Goal: Consume media (video, audio): Consume media (video, audio)

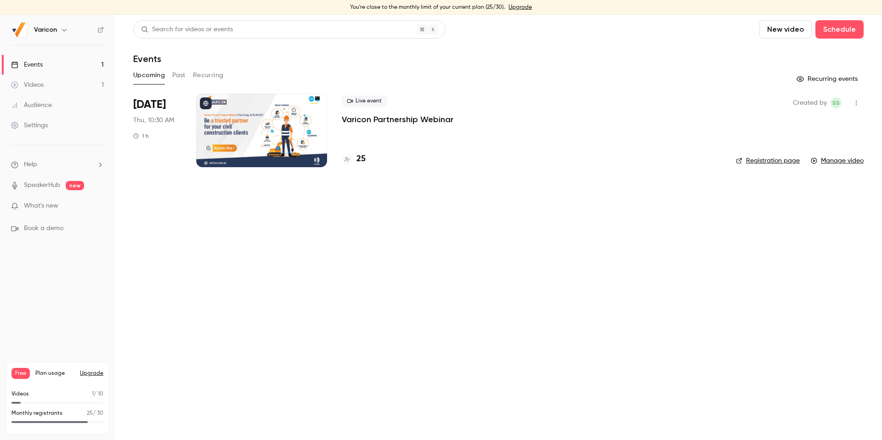
click at [43, 128] on div "Settings" at bounding box center [29, 125] width 37 height 9
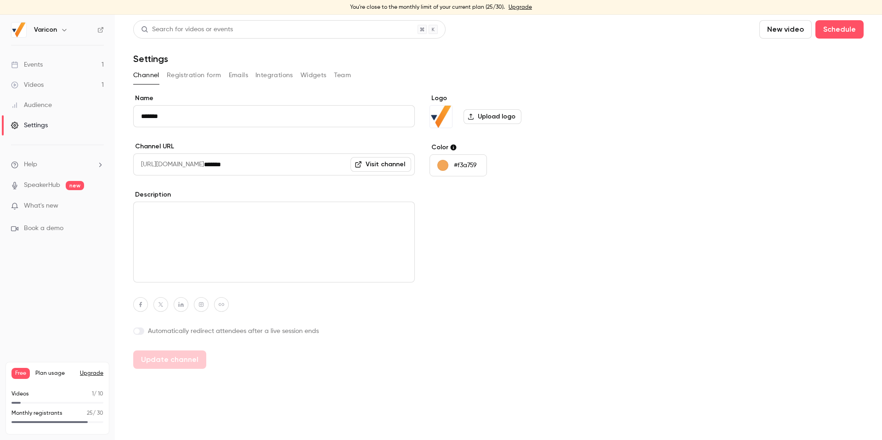
click at [340, 72] on button "Team" at bounding box center [342, 75] width 17 height 15
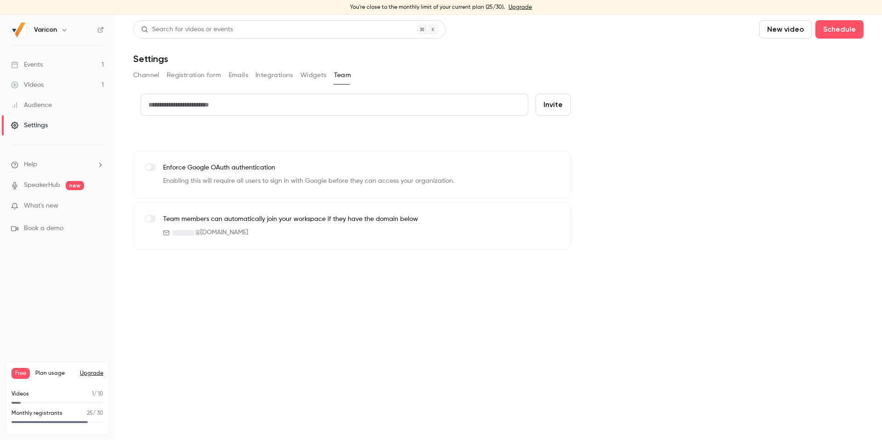
click at [311, 74] on button "Widgets" at bounding box center [313, 75] width 26 height 15
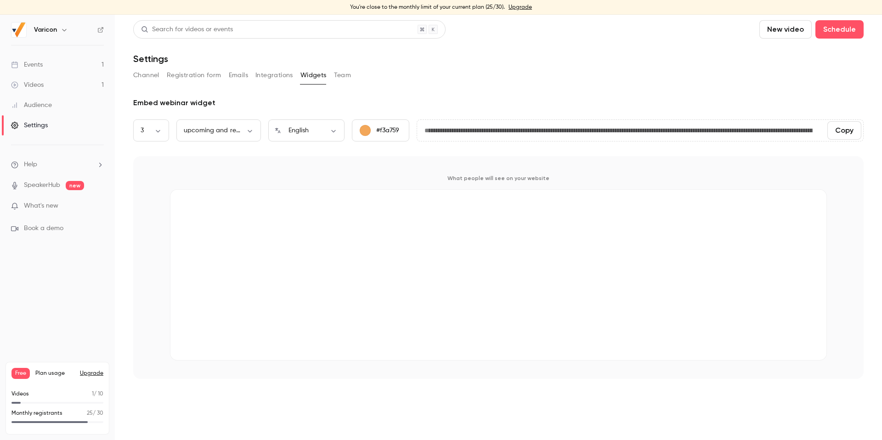
drag, startPoint x: 261, startPoint y: 75, endPoint x: 232, endPoint y: 78, distance: 28.6
click at [261, 75] on button "Integrations" at bounding box center [274, 75] width 38 height 15
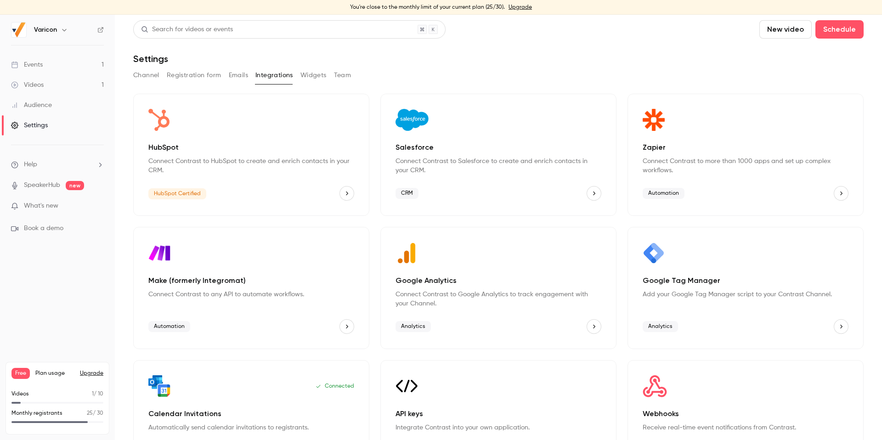
click at [232, 78] on button "Emails" at bounding box center [238, 75] width 19 height 15
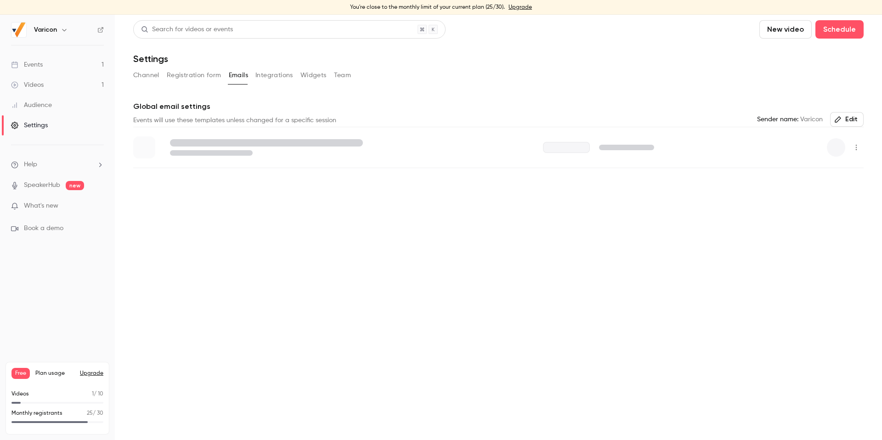
click at [271, 73] on button "Integrations" at bounding box center [274, 75] width 38 height 15
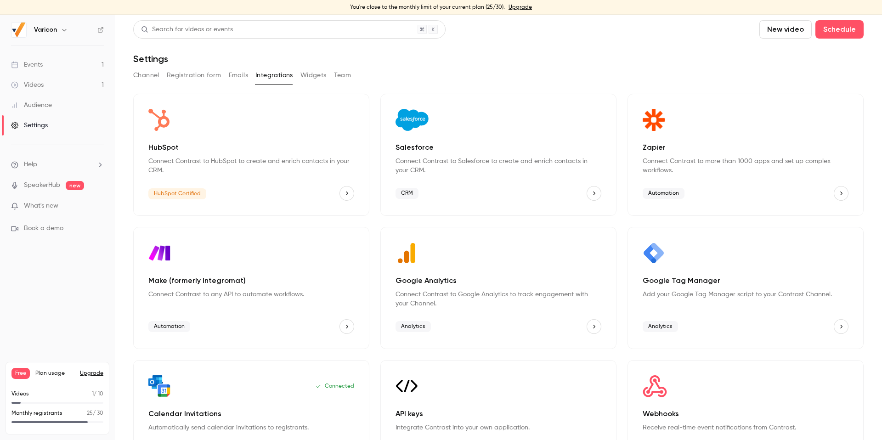
click at [147, 73] on button "Channel" at bounding box center [146, 75] width 26 height 15
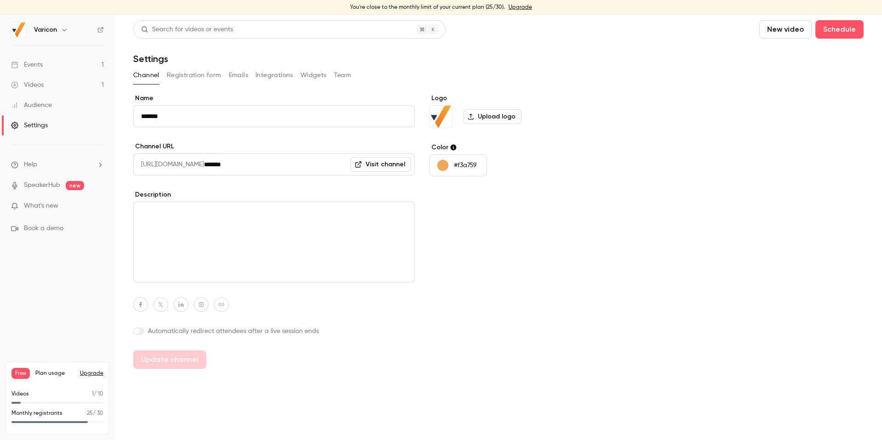
click at [30, 85] on div "Videos" at bounding box center [27, 84] width 33 height 9
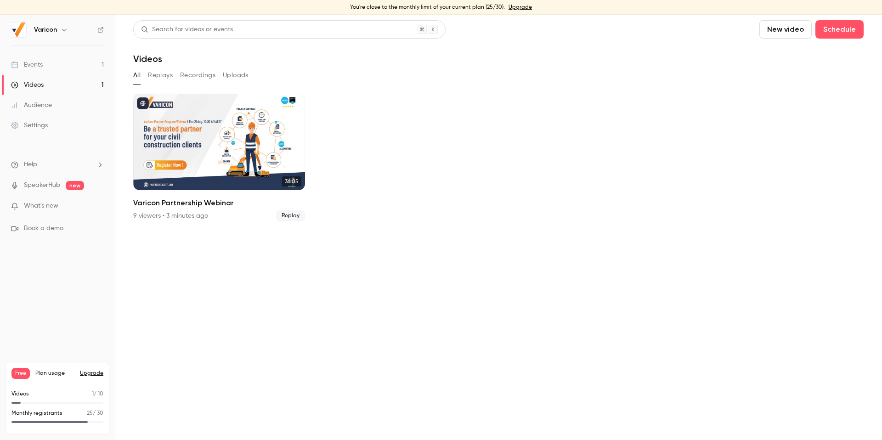
click at [160, 76] on button "Replays" at bounding box center [160, 75] width 25 height 15
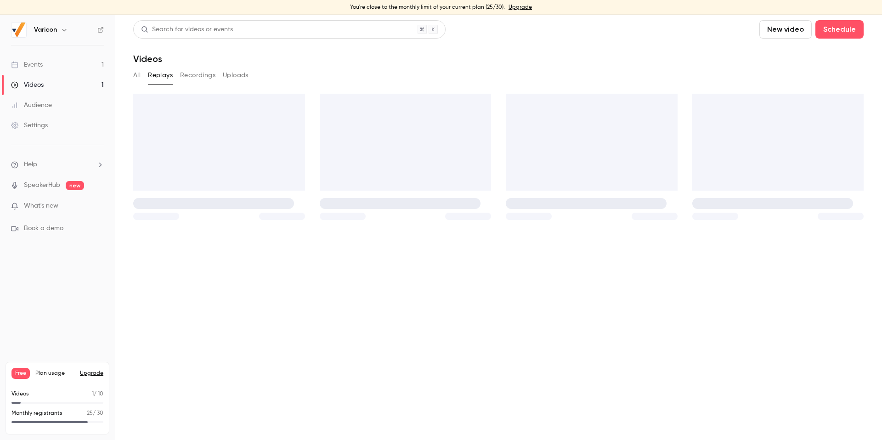
click at [198, 72] on button "Recordings" at bounding box center [197, 75] width 35 height 15
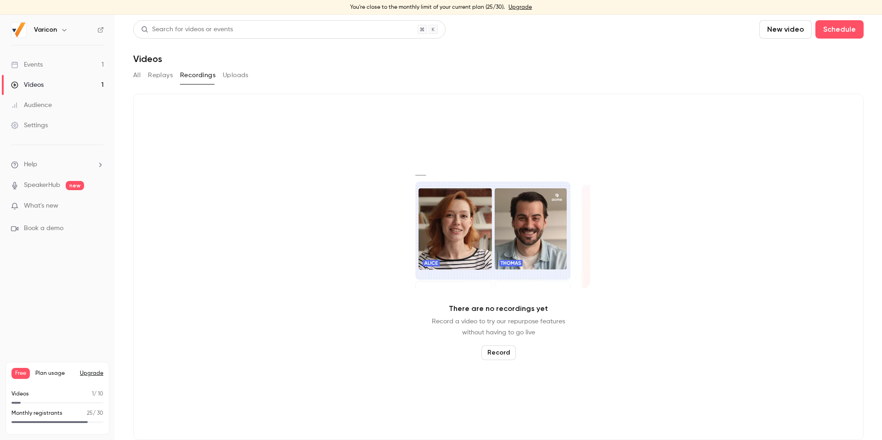
click at [136, 74] on button "All" at bounding box center [136, 75] width 7 height 15
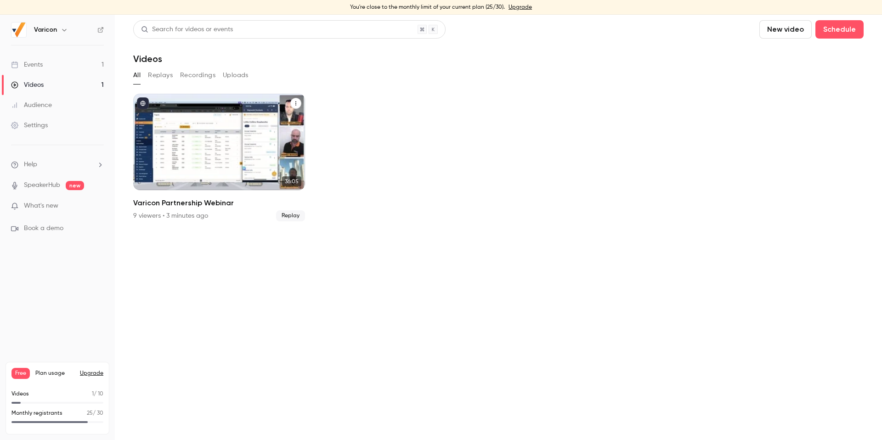
click at [292, 216] on span "Replay" at bounding box center [290, 215] width 29 height 11
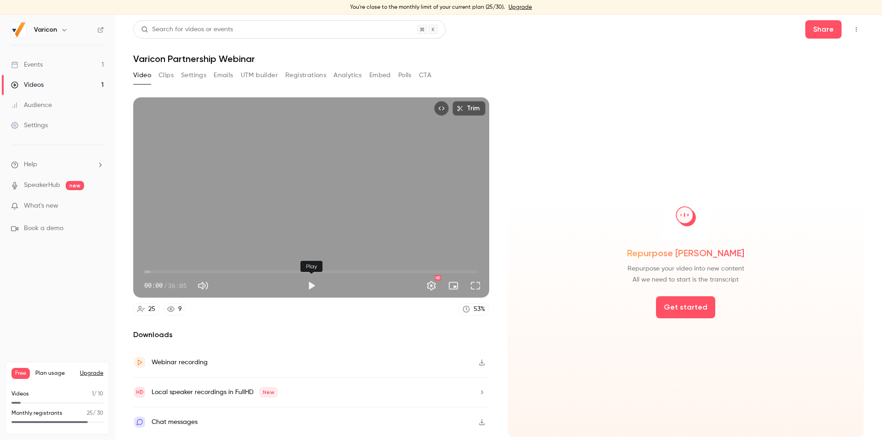
click at [318, 288] on button "Play" at bounding box center [311, 286] width 18 height 18
drag, startPoint x: 143, startPoint y: 271, endPoint x: 192, endPoint y: 271, distance: 48.7
click at [191, 271] on span "04:51" at bounding box center [189, 272] width 3 height 3
drag, startPoint x: 192, startPoint y: 271, endPoint x: 258, endPoint y: 269, distance: 66.2
click at [239, 271] on span "10:07" at bounding box center [238, 272] width 3 height 3
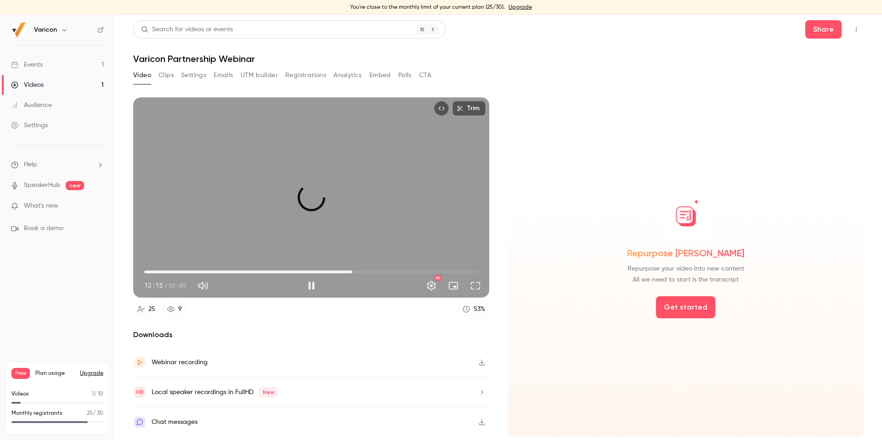
drag, startPoint x: 258, startPoint y: 269, endPoint x: 357, endPoint y: 266, distance: 98.8
click at [354, 271] on span "22:29" at bounding box center [352, 272] width 3 height 3
drag, startPoint x: 359, startPoint y: 268, endPoint x: 265, endPoint y: 272, distance: 94.7
click at [264, 271] on span "13:06" at bounding box center [265, 272] width 3 height 3
drag, startPoint x: 313, startPoint y: 284, endPoint x: 316, endPoint y: 267, distance: 17.2
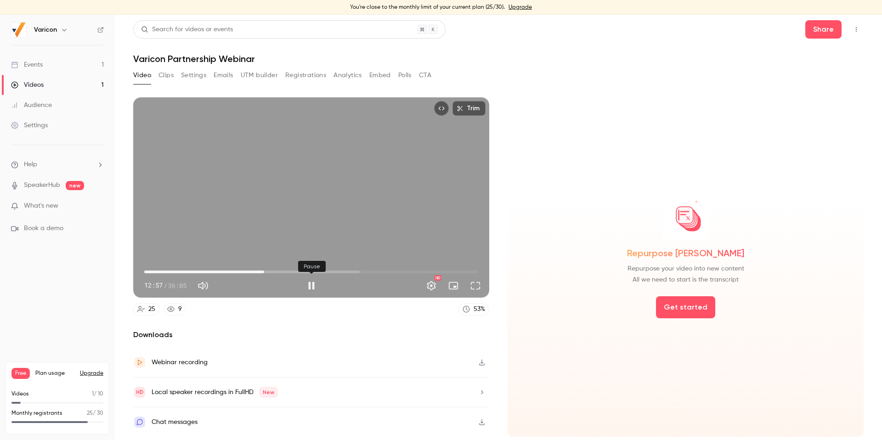
click at [313, 284] on button "Pause" at bounding box center [311, 286] width 18 height 18
type input "*****"
click at [346, 77] on button "Analytics" at bounding box center [347, 75] width 28 height 15
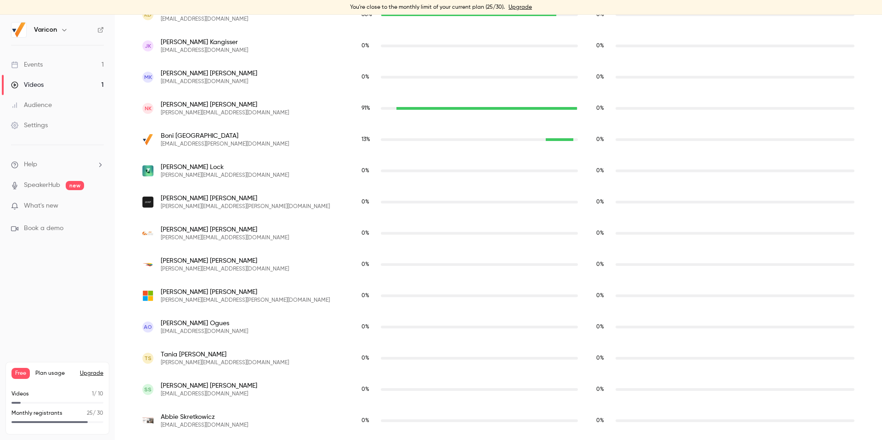
scroll to position [742, 0]
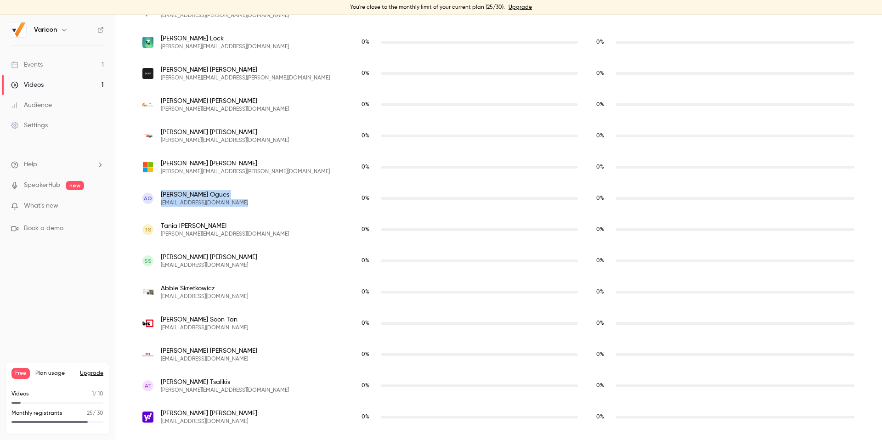
drag, startPoint x: 274, startPoint y: 203, endPoint x: 156, endPoint y: 203, distance: 118.1
click at [156, 203] on div "AO [PERSON_NAME] [EMAIL_ADDRESS][DOMAIN_NAME]" at bounding box center [242, 198] width 201 height 17
click at [315, 160] on div "[PERSON_NAME] [PERSON_NAME][EMAIL_ADDRESS][PERSON_NAME][DOMAIN_NAME]" at bounding box center [242, 167] width 201 height 17
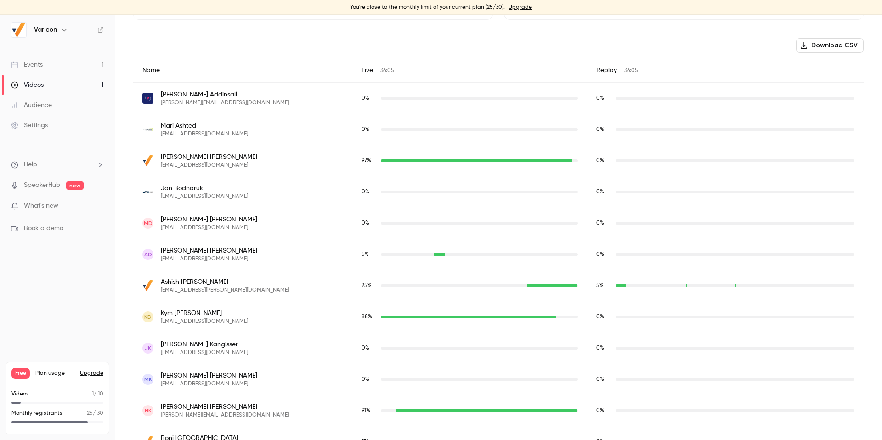
scroll to position [312, 0]
drag, startPoint x: 229, startPoint y: 259, endPoint x: 161, endPoint y: 250, distance: 68.6
click at [161, 250] on div "AD [PERSON_NAME] [EMAIL_ADDRESS][DOMAIN_NAME]" at bounding box center [242, 253] width 201 height 17
click at [242, 262] on div "AD [PERSON_NAME] [EMAIL_ADDRESS][DOMAIN_NAME]" at bounding box center [242, 253] width 219 height 31
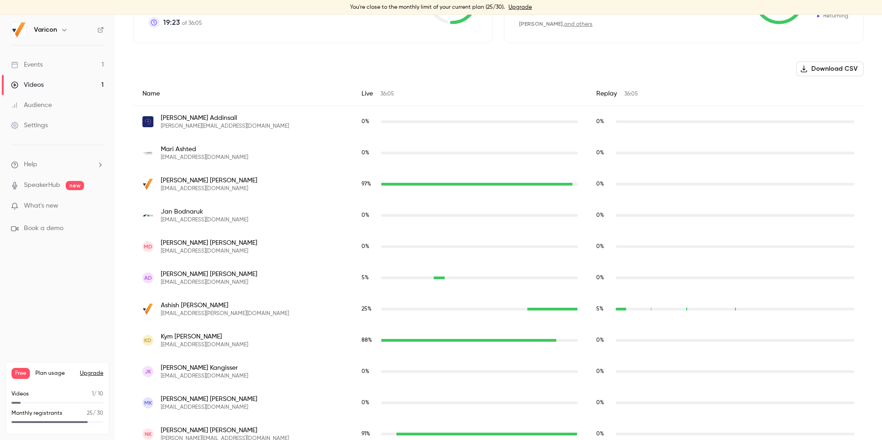
scroll to position [286, 0]
